Goal: Task Accomplishment & Management: Manage account settings

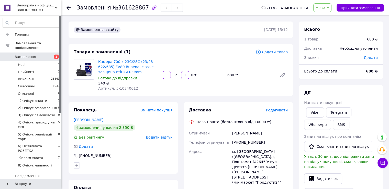
click at [325, 7] on span "Нове" at bounding box center [319, 8] width 9 height 4
click at [331, 19] on li "Прийнято" at bounding box center [337, 18] width 49 height 8
click at [248, 86] on div "Камера 700 x 23C/28C (23/28-622/635) FV80 Rubena, classic, товщина стінки 0.9mm…" at bounding box center [192, 75] width 193 height 34
drag, startPoint x: 133, startPoint y: 89, endPoint x: 114, endPoint y: 89, distance: 19.2
click at [114, 89] on div "Артикул: 5-10340012" at bounding box center [128, 88] width 60 height 5
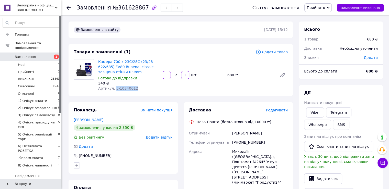
copy span "5-10340012"
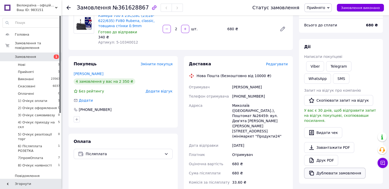
scroll to position [102, 0]
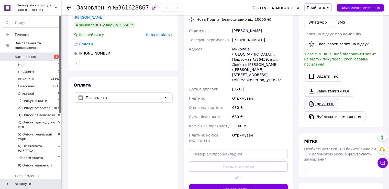
click at [321, 100] on link "Друк PDF" at bounding box center [321, 103] width 34 height 11
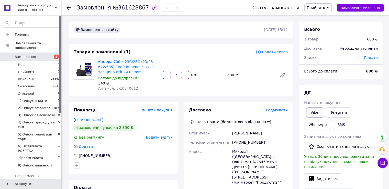
click at [315, 112] on link "Viber" at bounding box center [315, 112] width 18 height 10
click at [322, 9] on span "Прийнято" at bounding box center [315, 8] width 18 height 4
click at [328, 48] on li "2) Очікує оформлення" at bounding box center [328, 49] width 49 height 8
drag, startPoint x: 134, startPoint y: 88, endPoint x: 113, endPoint y: 86, distance: 20.6
click at [113, 86] on div "Артикул: 5-10340012" at bounding box center [128, 88] width 60 height 5
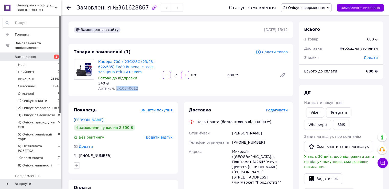
copy span "5-10340012"
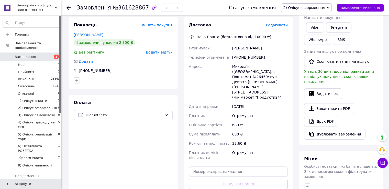
scroll to position [77, 0]
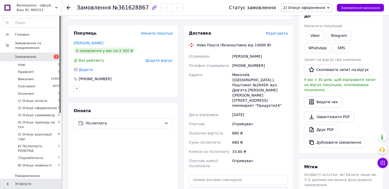
click at [151, 93] on div "Покупець Змінити покупця Брус Евгеній 4 замовлення у вас на 2 350 ₴ Без рейтинг…" at bounding box center [122, 60] width 109 height 71
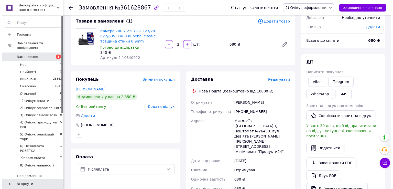
scroll to position [0, 0]
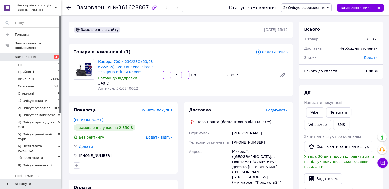
click at [244, 87] on div "Камера 700 x 23C/28C (23/28-622/635) FV80 Rubena, classic, товщина стінки 0.9mm…" at bounding box center [192, 75] width 193 height 34
click at [220, 84] on div "Камера 700 x 23C/28C (23/28-622/635) FV80 Rubena, classic, товщина стінки 0.9mm…" at bounding box center [192, 75] width 193 height 34
click at [276, 111] on span "Редагувати" at bounding box center [277, 110] width 22 height 4
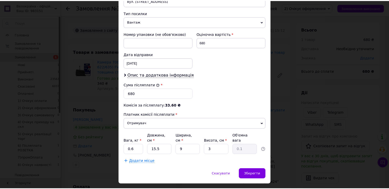
scroll to position [205, 0]
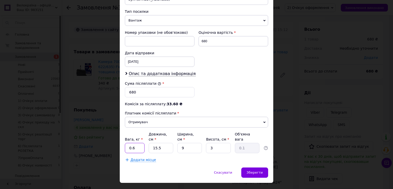
click at [134, 143] on input "0.6" at bounding box center [135, 148] width 20 height 10
type input "0.5"
type input "13"
type input "7"
type input "5"
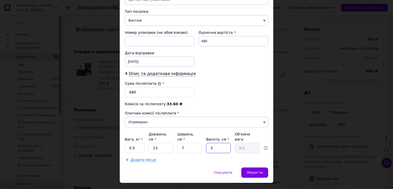
type input "0.11"
type input "5"
click at [263, 167] on div "Зберегти" at bounding box center [254, 172] width 27 height 10
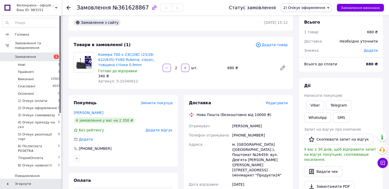
scroll to position [128, 0]
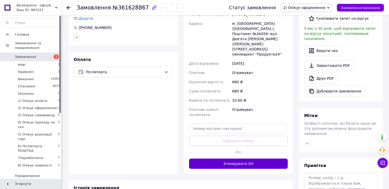
click at [243, 158] on button "Згенерувати ЕН" at bounding box center [238, 163] width 99 height 10
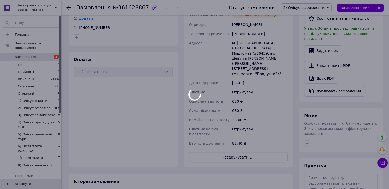
click at [247, 141] on div at bounding box center [194, 94] width 389 height 189
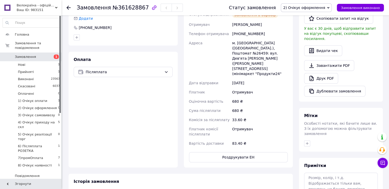
click at [246, 152] on button "Роздрукувати ЕН" at bounding box center [238, 157] width 99 height 10
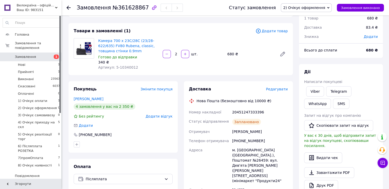
scroll to position [0, 0]
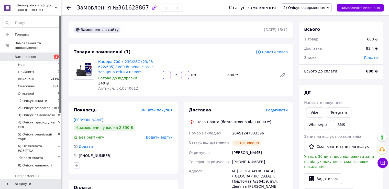
click at [248, 133] on div "20451247333396" at bounding box center [259, 132] width 57 height 9
copy div "20451247333396"
click at [333, 123] on button "SMS" at bounding box center [341, 124] width 16 height 10
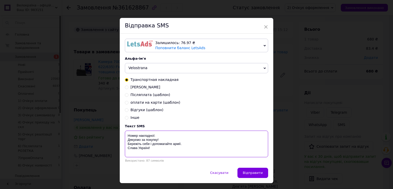
click at [171, 135] on textarea "Номер накладної: Дякуємо за покупку! Бережіть себе і допомагайте армії. Слава У…" at bounding box center [196, 143] width 143 height 27
paste textarea "20451247333396"
type textarea "Номер накладної: 20451247333396 Дякуємо за покупку! Бережіть себе і допомагайте…"
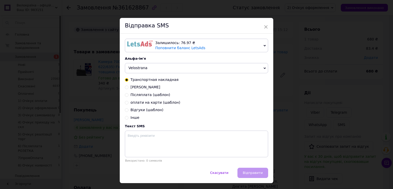
click at [283, 121] on div "× Відправка SMS Залишилось: 76.97 ₴ Поповнити баланс LetsAds Підключити SMSClub…" at bounding box center [196, 94] width 393 height 189
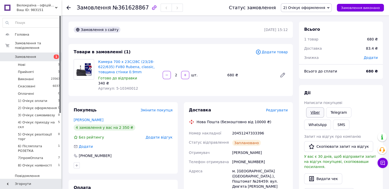
click at [311, 114] on link "Viber" at bounding box center [315, 112] width 18 height 10
click at [355, 8] on span "Замовлення виконано" at bounding box center [360, 8] width 39 height 4
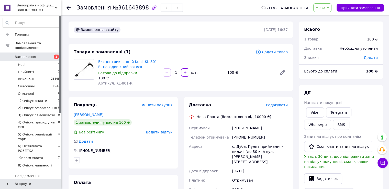
click at [325, 8] on span "Нове" at bounding box center [319, 8] width 9 height 4
click at [329, 19] on li "Прийнято" at bounding box center [337, 18] width 49 height 8
drag, startPoint x: 128, startPoint y: 83, endPoint x: 113, endPoint y: 85, distance: 15.2
click at [113, 85] on div "Артикул: KL-801-R" at bounding box center [128, 82] width 60 height 5
copy span "KL-801-R"
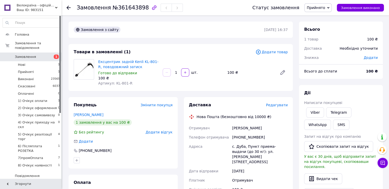
click at [252, 94] on div "Замовлення з сайту 12.09.2025 | 16:37 Товари в замовленні (1) Додати товар Eксц…" at bounding box center [180, 186] width 230 height 331
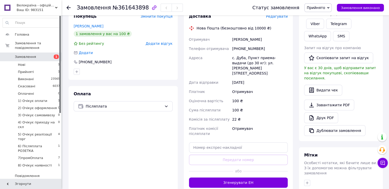
scroll to position [102, 0]
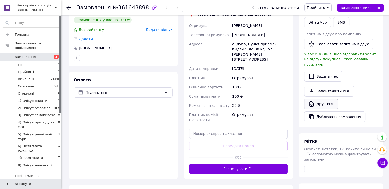
click at [326, 98] on link "Друк PDF" at bounding box center [321, 103] width 34 height 11
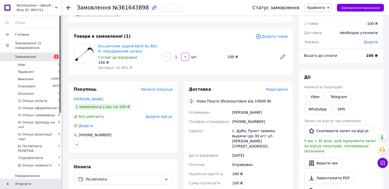
scroll to position [0, 0]
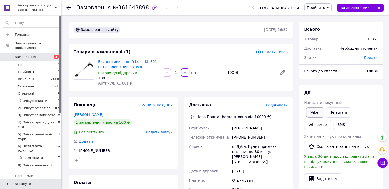
click at [310, 111] on link "Viber" at bounding box center [315, 112] width 18 height 10
click at [333, 125] on button "SMS" at bounding box center [341, 124] width 16 height 10
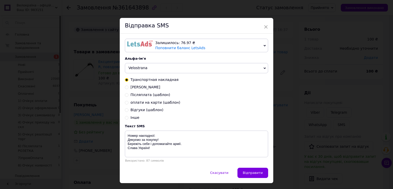
click at [145, 94] on span "Післяплата (шаблон)" at bounding box center [150, 95] width 40 height 4
click at [128, 94] on input "Післяплата (шаблон)" at bounding box center [127, 95] width 4 height 4
radio input "true"
radio input "false"
type textarea "Товар в наявності, але з післяплатою (наложкою) на таку маленьку суму не зможем…"
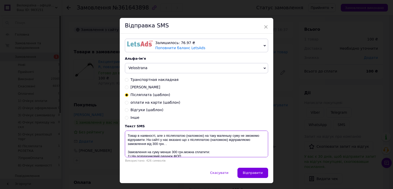
click at [215, 150] on textarea "Товар в наявності, але з післяплатою (наложкою) на таку маленьку суму не зможем…" at bounding box center [196, 143] width 143 height 27
click at [216, 152] on textarea "Товар в наявності, але з післяплатою (наложкою) на таку маленьку суму не зможем…" at bounding box center [196, 143] width 143 height 27
click at [216, 155] on textarea "Товар в наявності, але з післяплатою (наложкою) на таку маленьку суму не зможем…" at bounding box center [196, 143] width 143 height 27
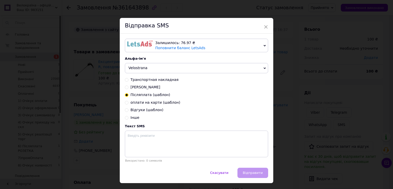
click at [285, 123] on div "× Відправка SMS Залишилось: 76.97 ₴ Поповнити баланс LetsAds Підключити SMSClub…" at bounding box center [196, 94] width 393 height 189
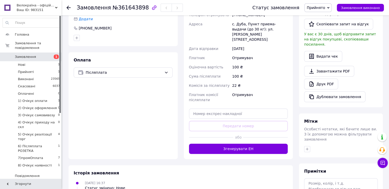
scroll to position [128, 0]
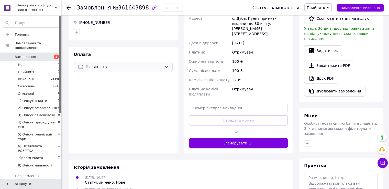
click at [114, 67] on span "Післяплата" at bounding box center [124, 67] width 76 height 6
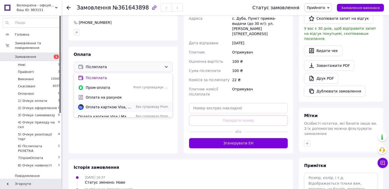
click at [115, 106] on span "Оплата карткою Visa, Mastercard - WayForPay" at bounding box center [108, 106] width 45 height 5
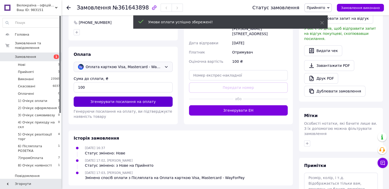
click at [123, 101] on button "Згенерувати посилання на оплату" at bounding box center [123, 101] width 99 height 10
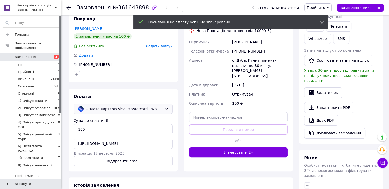
scroll to position [153, 0]
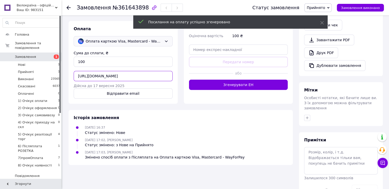
click at [117, 77] on input "https://secure.wayforpay.com/invoice/ife46578a98e2" at bounding box center [123, 76] width 99 height 10
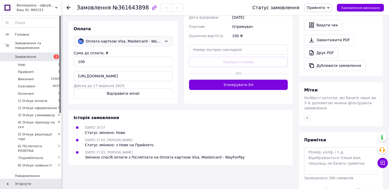
click at [318, 8] on span "Прийнято" at bounding box center [315, 8] width 18 height 4
click at [329, 42] on li "1) Очікує оплати" at bounding box center [328, 41] width 49 height 8
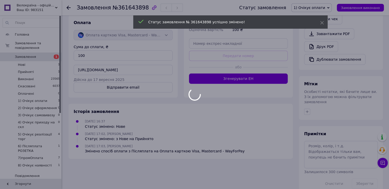
scroll to position [0, 0]
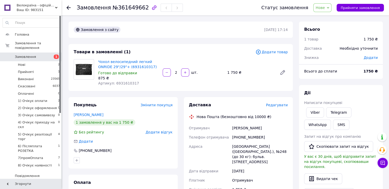
click at [325, 8] on span "Нове" at bounding box center [319, 8] width 9 height 4
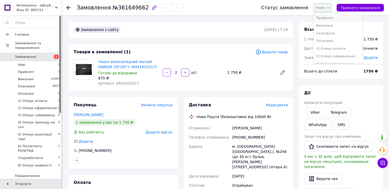
click at [330, 18] on li "Прийнято" at bounding box center [337, 18] width 49 height 8
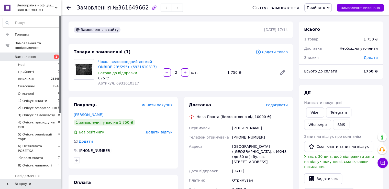
click at [121, 82] on span "Артикул: 6931610317" at bounding box center [118, 83] width 41 height 4
copy span "6931610317"
click at [315, 113] on link "Viber" at bounding box center [315, 112] width 18 height 10
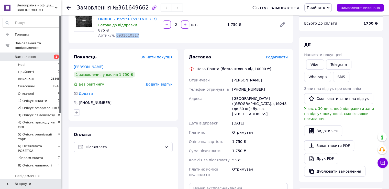
scroll to position [102, 0]
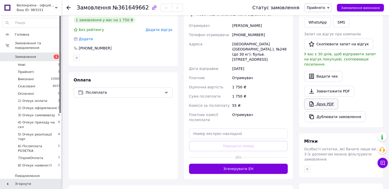
click at [322, 98] on link "Друк PDF" at bounding box center [321, 103] width 34 height 11
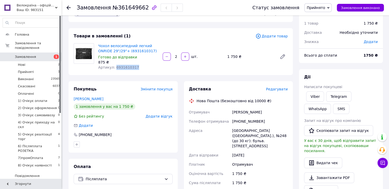
scroll to position [0, 0]
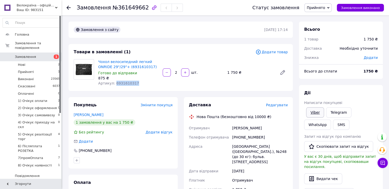
click at [315, 110] on link "Viber" at bounding box center [315, 112] width 18 height 10
click at [261, 76] on div "Чохол велосипедний легкий ONRIDE 29"/29"+ (6931610317) Готово до відправки 875 …" at bounding box center [192, 72] width 193 height 29
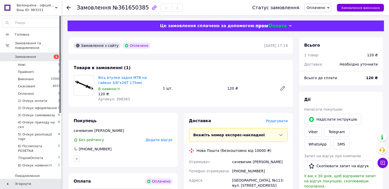
click at [120, 99] on span "Артикул: 398383" at bounding box center [114, 99] width 32 height 4
copy span "398383"
click at [265, 68] on div "Товари в замовленні (1) Вісь втулки задня MTB на гайках 3/8"x26T 175мм В наявно…" at bounding box center [180, 83] width 224 height 47
click at [121, 100] on span "Артикул: 398383" at bounding box center [114, 99] width 32 height 4
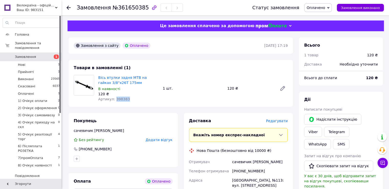
click at [121, 100] on span "Артикул: 398383" at bounding box center [114, 99] width 32 height 4
copy span "398383"
click at [117, 77] on link "Вісь втулки задня MTB на гайках 3/8"x26T 175мм" at bounding box center [122, 79] width 49 height 9
click at [254, 79] on div "Вісь втулки задня MTB на гайках 3/8"x26T 175мм В наявності 120 ₴ Артикул: 39838…" at bounding box center [192, 88] width 193 height 29
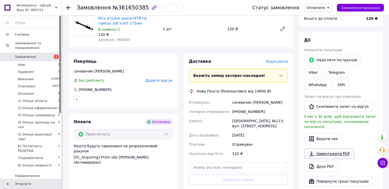
scroll to position [102, 0]
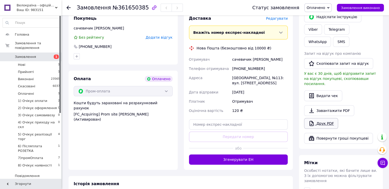
click at [318, 118] on link "Друк PDF" at bounding box center [321, 123] width 34 height 11
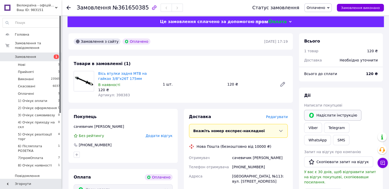
scroll to position [0, 0]
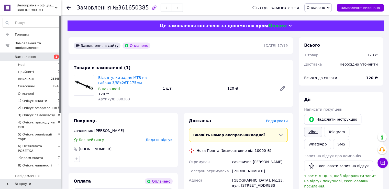
click at [322, 126] on link "Viber" at bounding box center [313, 131] width 18 height 10
click at [319, 7] on span "Оплачено" at bounding box center [315, 8] width 18 height 4
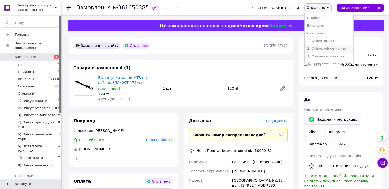
click at [332, 50] on li "2) Очікує оформлення" at bounding box center [328, 49] width 49 height 8
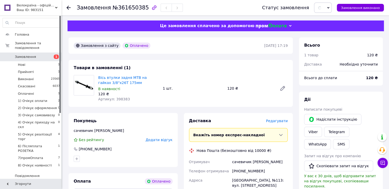
click at [119, 100] on span "Артикул: 398383" at bounding box center [114, 99] width 32 height 4
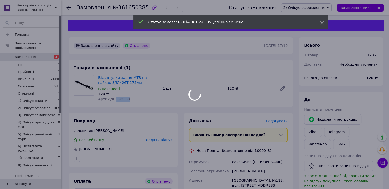
copy span "398383"
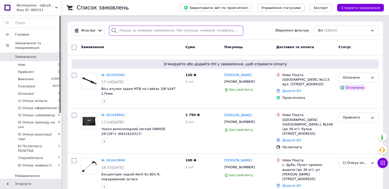
click at [126, 31] on input "search" at bounding box center [176, 31] width 134 height 10
paste input "[PHONE_NUMBER]"
type input "[PHONE_NUMBER]"
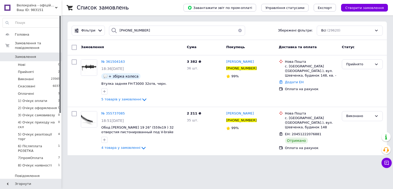
click at [30, 54] on span "Замовлення" at bounding box center [25, 56] width 21 height 5
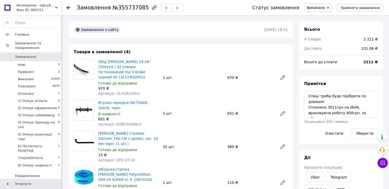
scroll to position [115, 0]
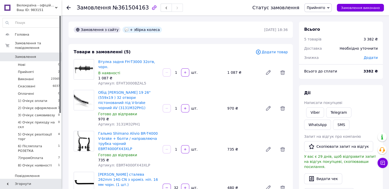
click at [278, 52] on span "Додати товар" at bounding box center [271, 52] width 32 height 6
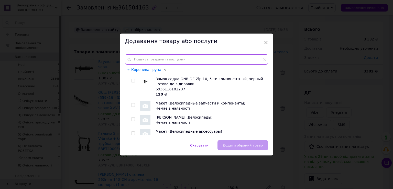
click at [153, 60] on input "text" at bounding box center [196, 59] width 143 height 10
paste input "HUBB-59-77"
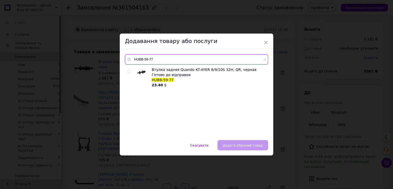
type input "HUBB-59-77"
click at [127, 71] on input "checkbox" at bounding box center [128, 71] width 3 height 3
checkbox input "true"
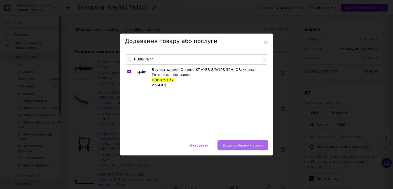
click at [245, 145] on span "Додати обраний товар" at bounding box center [243, 145] width 40 height 4
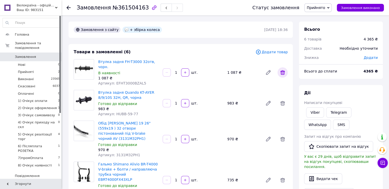
click at [282, 69] on icon at bounding box center [282, 72] width 6 height 6
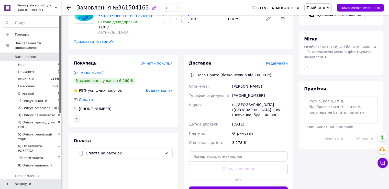
scroll to position [204, 0]
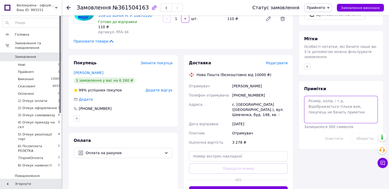
click at [318, 96] on textarea at bounding box center [341, 109] width 74 height 27
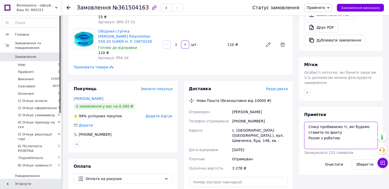
scroll to position [179, 0]
drag, startPoint x: 341, startPoint y: 127, endPoint x: 307, endPoint y: 125, distance: 34.8
click at [307, 125] on textarea "Спиці пробиваємо ті, які будемо ставити по факту Разом з роботою" at bounding box center [341, 134] width 74 height 27
type textarea "Спиці пробиваємо ті, які будемо ставити по факту Робота 800грн. Загальна сума 4…"
click at [366, 159] on button "Зберегти" at bounding box center [364, 164] width 26 height 10
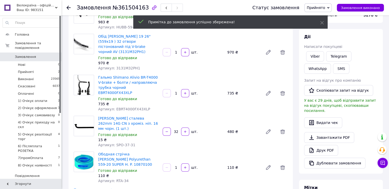
scroll to position [51, 0]
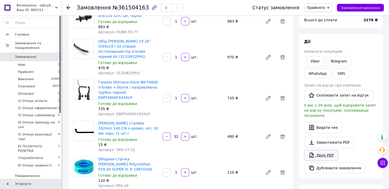
click at [330, 150] on link "Друк PDF" at bounding box center [321, 154] width 34 height 11
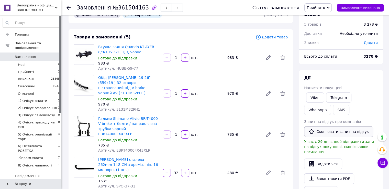
scroll to position [0, 0]
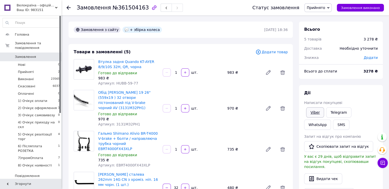
click at [316, 112] on link "Viber" at bounding box center [315, 112] width 18 height 10
click at [120, 7] on span "№361504163" at bounding box center [130, 8] width 36 height 6
copy span "361504163"
click at [333, 122] on button "SMS" at bounding box center [341, 124] width 16 height 10
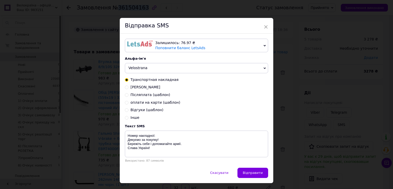
click at [148, 87] on span "IBAN Монобанк" at bounding box center [145, 87] width 30 height 4
click at [128, 87] on input "IBAN Монобанк" at bounding box center [127, 87] width 4 height 4
radio input "true"
radio input "false"
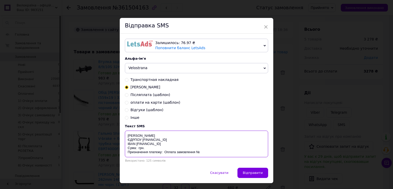
click at [205, 152] on textarea "ФОП Гриневич Ю.М. ЄДРПОУ 3200402450 IBAN UA863220010000026003330075086 Сума: гр…" at bounding box center [196, 143] width 143 height 27
paste textarea "361504163"
click at [137, 149] on textarea "ФОП Гриневич Ю.М. ЄДРПОУ 3200402450 IBAN UA863220010000026003330075086 Сума: гр…" at bounding box center [196, 143] width 143 height 27
type textarea "ФОП Гриневич Ю.М. ЄДРПОУ 3200402450 IBAN UA863220010000026003330075086 Сума: 40…"
click at [222, 153] on textarea "ФОП Гриневич Ю.М. ЄДРПОУ 3200402450 IBAN UA863220010000026003330075086 Сума: 40…" at bounding box center [196, 143] width 143 height 27
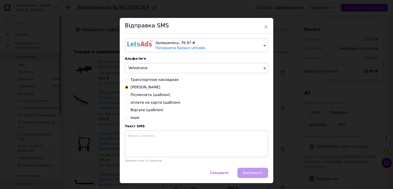
click at [288, 132] on div "× Відправка SMS Залишилось: 76.97 ₴ Поповнити баланс LetsAds Підключити SMSClub…" at bounding box center [196, 94] width 393 height 189
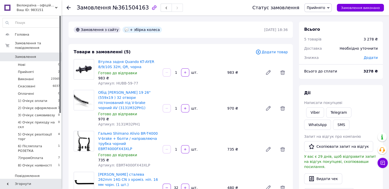
click at [323, 6] on span "Прийнято" at bounding box center [315, 8] width 18 height 4
click at [333, 40] on li "1) Очікує оплати" at bounding box center [328, 41] width 49 height 8
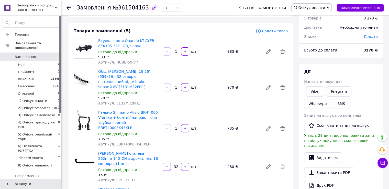
scroll to position [51, 0]
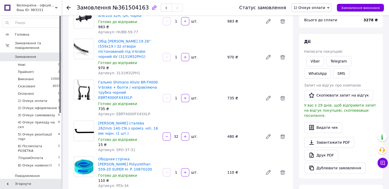
click at [128, 71] on span "Артикул: 3131M32PH1" at bounding box center [119, 73] width 42 height 4
copy span "3131M32PH1"
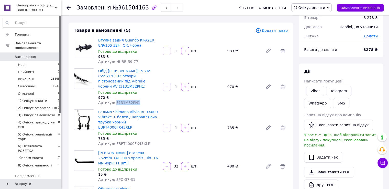
scroll to position [0, 0]
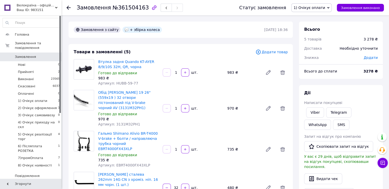
click at [217, 119] on div "Обід Rodi VIPER 19 26" (559x19 ) 32 отвори пістонований під V-brake чорний AV (…" at bounding box center [192, 108] width 193 height 39
click at [319, 114] on link "Viber" at bounding box center [315, 112] width 18 height 10
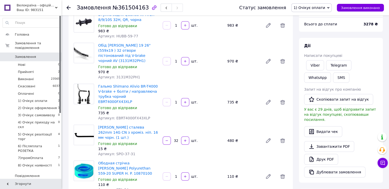
scroll to position [51, 0]
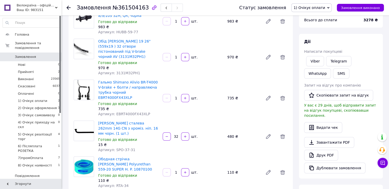
click at [134, 112] on span "Артикул: EBRT4000FX43XLP" at bounding box center [124, 114] width 52 height 4
copy span "EBRT4000FX43XLP"
click at [165, 105] on div "Гальмо Shimano Alivio BR-T4000 V-brake + болти / направляюча трубка чорний EBRT…" at bounding box center [192, 97] width 193 height 39
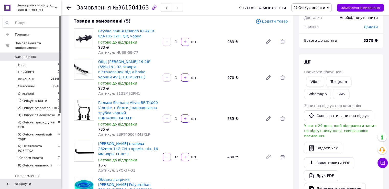
scroll to position [0, 0]
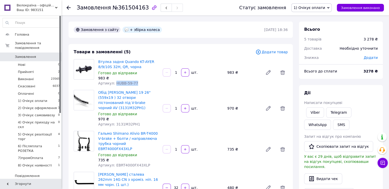
drag, startPoint x: 132, startPoint y: 83, endPoint x: 113, endPoint y: 83, distance: 18.7
click at [113, 83] on div "Артикул: HUBB-59-77" at bounding box center [128, 82] width 60 height 5
click at [195, 121] on div "Обід Rodi VIPER 19 26" (559x19 ) 32 отвори пістонований під V-brake чорний AV (…" at bounding box center [192, 108] width 193 height 39
drag, startPoint x: 314, startPoint y: 7, endPoint x: 323, endPoint y: 30, distance: 24.6
click at [314, 7] on span "1) Очікує оплати" at bounding box center [308, 8] width 31 height 4
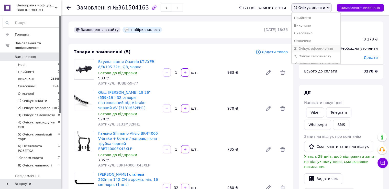
click at [328, 49] on li "2) Очікує оформлення" at bounding box center [315, 49] width 49 height 8
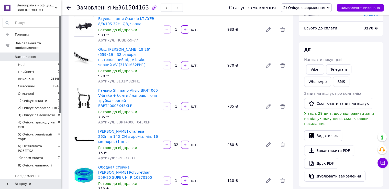
scroll to position [51, 0]
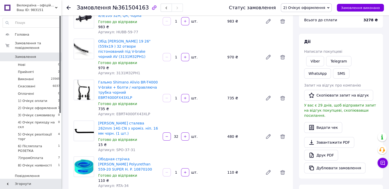
click at [124, 71] on span "Артикул: 3131M32PH1" at bounding box center [119, 73] width 42 height 4
copy span "3131M32PH1"
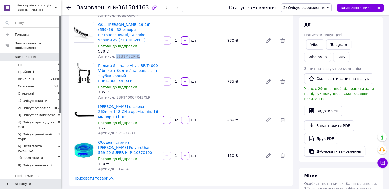
scroll to position [102, 0]
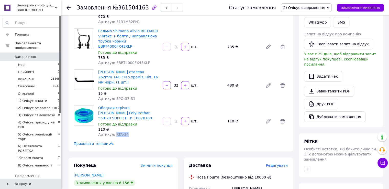
drag, startPoint x: 125, startPoint y: 118, endPoint x: 114, endPoint y: 117, distance: 10.8
click at [114, 132] on div "Артикул: RTA-34" at bounding box center [128, 134] width 60 height 5
copy span "RTA-34"
click at [151, 126] on div "110 ₴" at bounding box center [128, 128] width 60 height 5
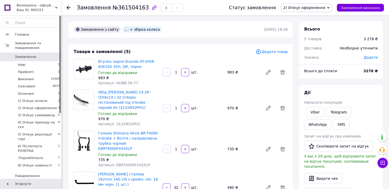
scroll to position [0, 0]
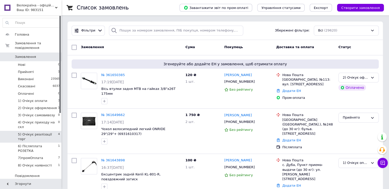
click at [50, 132] on span "5) Очікує реалізації торг" at bounding box center [38, 136] width 40 height 9
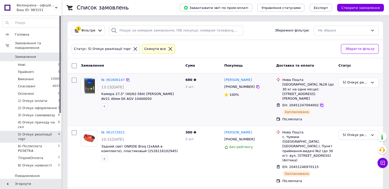
click at [319, 103] on icon at bounding box center [321, 105] width 4 height 4
click at [29, 54] on span "Замовлення" at bounding box center [25, 56] width 21 height 5
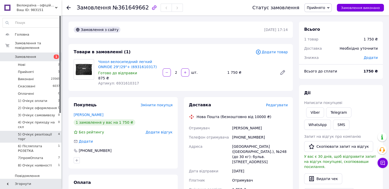
click at [46, 132] on span "5) Очікує реалізації торг" at bounding box center [38, 136] width 40 height 9
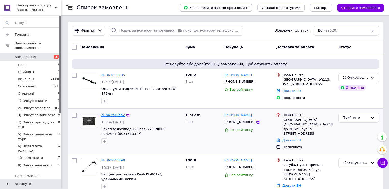
click at [107, 113] on link "№ 361649662" at bounding box center [113, 115] width 24 height 4
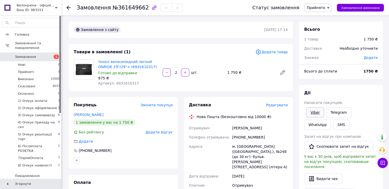
click at [316, 112] on link "Viber" at bounding box center [315, 112] width 18 height 10
click at [124, 82] on span "Артикул: 6931610317" at bounding box center [118, 83] width 41 height 4
copy span "6931610317"
drag, startPoint x: 181, startPoint y: 89, endPoint x: 232, endPoint y: 84, distance: 50.4
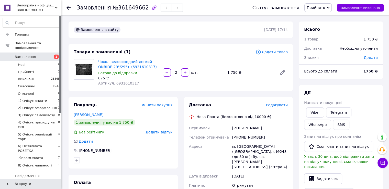
click at [182, 89] on div "Товари в замовленні (1) Додати товар Чохол велосипедний легкий ONRIDE 29"/29"+ …" at bounding box center [180, 67] width 224 height 47
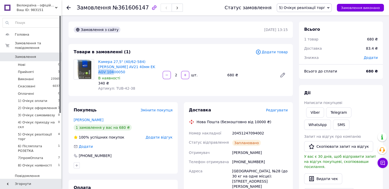
drag, startPoint x: 146, startPoint y: 67, endPoint x: 130, endPoint y: 69, distance: 16.5
click at [130, 69] on span "Камера 27,5" (40/62-584) [PERSON_NAME] AV21 40мм EK AGV 10400050" at bounding box center [128, 66] width 60 height 15
copy link "10400050"
click at [257, 78] on div "Камера 27,5" (40/62-584) Schwalbe AV21 40мм EK AGV 10400050 В наявності 340 ₴ А…" at bounding box center [192, 75] width 193 height 34
drag, startPoint x: 238, startPoint y: 85, endPoint x: 250, endPoint y: 97, distance: 17.2
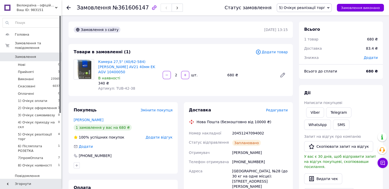
click at [239, 85] on div "Камера 27,5" (40/62-584) Schwalbe AV21 40мм EK AGV 10400050 В наявності 340 ₴ А…" at bounding box center [192, 75] width 193 height 34
click at [242, 128] on div "20451247094002" at bounding box center [259, 132] width 57 height 9
copy div "20451247094002"
click at [333, 124] on button "SMS" at bounding box center [341, 124] width 16 height 10
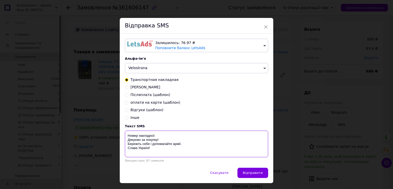
click at [165, 136] on textarea "Номер накладної: Дякуємо за покупку! Бережіть себе і допомагайте армії. Слава У…" at bounding box center [196, 143] width 143 height 27
paste textarea "20451247094002"
type textarea "Номер накладної: 20451247094002 Дякуємо за покупку! Бережіть себе і допомагайте…"
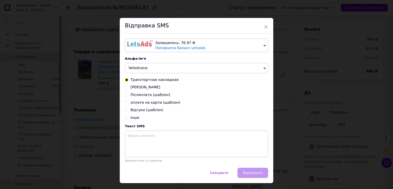
click at [291, 111] on div "× Відправка SMS Залишилось: 76.97 ₴ Поповнити баланс LetsAds Підключити SMSClub…" at bounding box center [196, 94] width 393 height 189
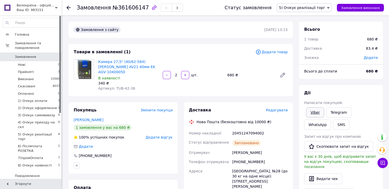
click at [308, 113] on link "Viber" at bounding box center [315, 112] width 18 height 10
click at [354, 7] on span "Замовлення виконано" at bounding box center [360, 8] width 39 height 4
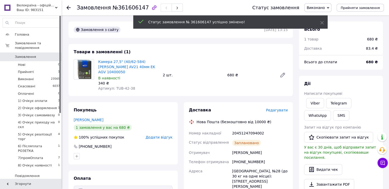
click at [239, 128] on div "20451247094002" at bounding box center [259, 132] width 57 height 9
click at [240, 128] on div "20451247094002" at bounding box center [259, 132] width 57 height 9
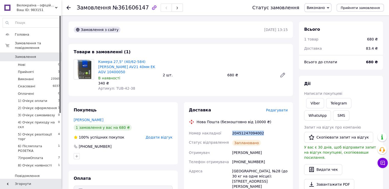
copy div "20451247094002"
click at [198, 65] on div "Камера 27,5" (40/62-584) Schwalbe AV21 40мм EK AGV 10400050 В наявності 340 ₴ А…" at bounding box center [192, 75] width 193 height 34
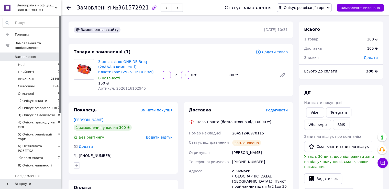
click at [125, 87] on span "Артикул: 2526116102945" at bounding box center [122, 88] width 48 height 4
copy span "2526116102945"
click at [241, 134] on div "20451246970115" at bounding box center [259, 132] width 57 height 9
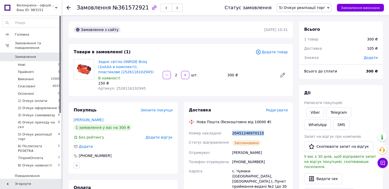
copy div "20451246970115"
click at [333, 124] on button "SMS" at bounding box center [341, 124] width 16 height 10
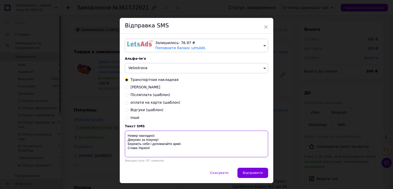
click at [166, 135] on textarea "Номер накладної: Дякуємо за покупку! Бережіть себе і допомагайте армії. Слава У…" at bounding box center [196, 143] width 143 height 27
paste textarea "20451246970115"
type textarea "Номер накладної: 20451246970115 Дякуємо за покупку! Бережіть себе і допомагайте…"
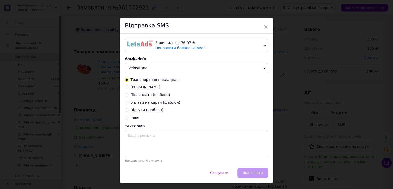
drag, startPoint x: 281, startPoint y: 98, endPoint x: 284, endPoint y: 98, distance: 3.3
click at [281, 98] on div "× Відправка SMS Залишилось: 76.97 ₴ Поповнити баланс LetsAds Підключити SMSClub…" at bounding box center [196, 94] width 393 height 189
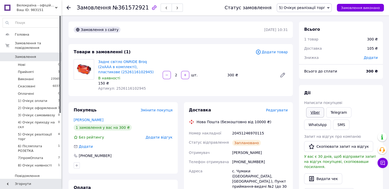
click at [312, 112] on link "Viber" at bounding box center [315, 112] width 18 height 10
click at [350, 9] on span "Замовлення виконано" at bounding box center [360, 8] width 39 height 4
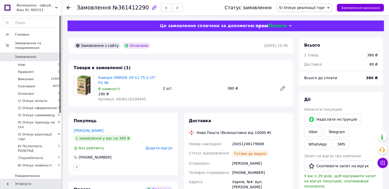
click at [128, 97] on span "Артикул: 6936116100445" at bounding box center [122, 99] width 48 height 4
copy span "6936116100445"
click at [238, 99] on div "Товари в замовленні (1) Камера ONRIDE 29"x1.75-2.15" FV 48 В наявності 190 ₴ Ар…" at bounding box center [180, 83] width 224 height 47
click at [246, 141] on div "20451246179908" at bounding box center [259, 143] width 57 height 9
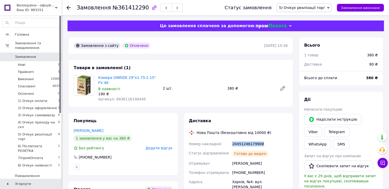
click at [246, 140] on div "20451246179908" at bounding box center [259, 143] width 57 height 9
copy div "20451246179908"
click at [349, 139] on button "SMS" at bounding box center [341, 144] width 16 height 10
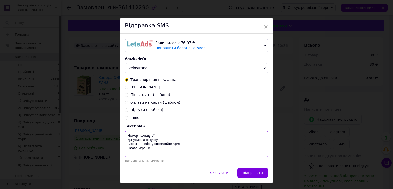
click at [165, 134] on textarea "Номер накладної: Дякуємо за покупку! Бережіть себе і допомагайте армії. Слава У…" at bounding box center [196, 143] width 143 height 27
paste textarea "20451246179908"
type textarea "Номер накладної: 20451246179908 Дякуємо за покупку! Бережіть себе і допомагайте…"
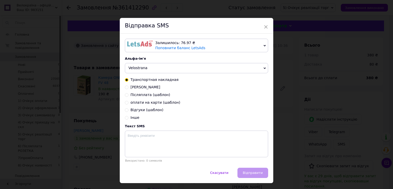
click at [286, 111] on div "× Відправка SMS Залишилось: 76.97 ₴ Поповнити баланс LetsAds Підключити SMSClub…" at bounding box center [196, 94] width 393 height 189
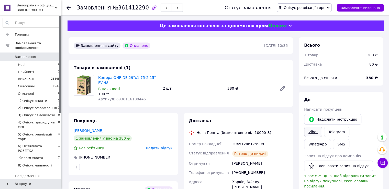
click at [322, 126] on link "Viber" at bounding box center [313, 131] width 18 height 10
click at [316, 8] on span "5) Очікує реалізації торг" at bounding box center [302, 8] width 46 height 4
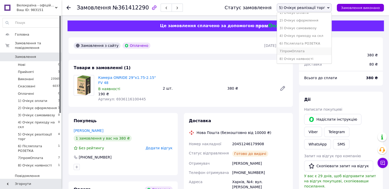
scroll to position [36, 0]
click at [306, 53] on li "7)промОплата" at bounding box center [304, 51] width 55 height 8
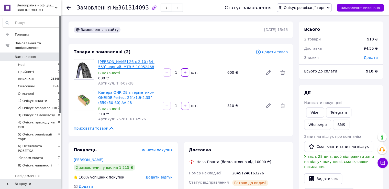
drag, startPoint x: 156, startPoint y: 68, endPoint x: 135, endPoint y: 68, distance: 21.0
click at [135, 68] on span "[PERSON_NAME] 26 x 2.10 (54-559) чорний. MTB 5-10952468" at bounding box center [128, 64] width 60 height 10
copy link "5-10952468"
click at [134, 118] on span "Артикул: 2526116102926" at bounding box center [122, 119] width 48 height 4
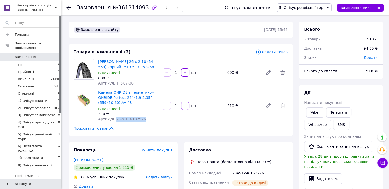
copy span "2526116102926"
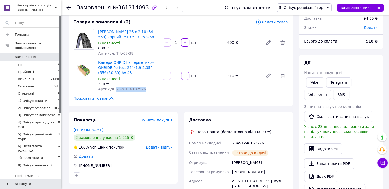
scroll to position [26, 0]
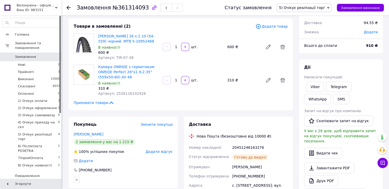
click at [243, 149] on div "20451246163276" at bounding box center [259, 147] width 57 height 9
copy div "20451246163276"
click at [333, 98] on button "SMS" at bounding box center [341, 99] width 16 height 10
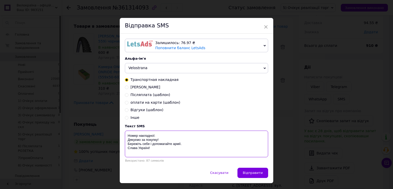
click at [169, 135] on textarea "Номер накладної: Дякуємо за покупку! Бережіть себе і допомагайте армії. Слава У…" at bounding box center [196, 143] width 143 height 27
paste textarea "20451246163276"
type textarea "Номер накладної: 20451246163276 Дякуємо за покупку! Бережіть себе і допомагайте…"
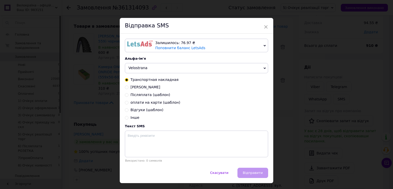
click at [289, 106] on div "× Відправка SMS Залишилось: 76.97 ₴ Поповнити баланс LetsAds Підключити SMSClub…" at bounding box center [196, 94] width 393 height 189
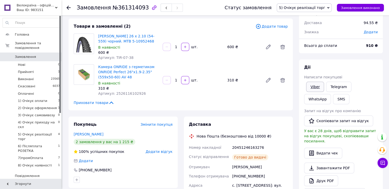
click at [316, 84] on link "Viber" at bounding box center [315, 87] width 18 height 10
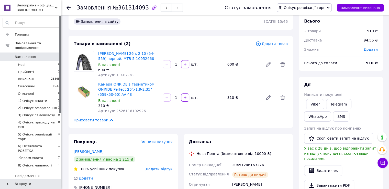
scroll to position [0, 0]
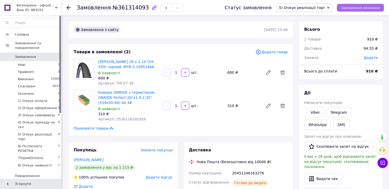
click at [354, 7] on span "Замовлення виконано" at bounding box center [360, 8] width 39 height 4
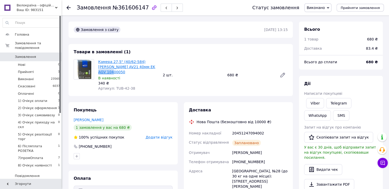
drag, startPoint x: 148, startPoint y: 67, endPoint x: 130, endPoint y: 68, distance: 18.2
click at [130, 68] on span "Камера 27,5" (40/62-584) [PERSON_NAME] AV21 40мм EK AGV 10400050" at bounding box center [128, 66] width 60 height 15
copy link "10400050"
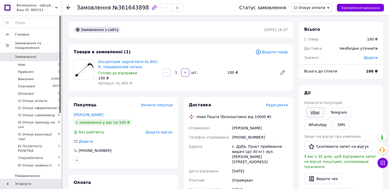
click at [316, 113] on link "Viber" at bounding box center [315, 112] width 18 height 10
